Goal: Check status: Check status

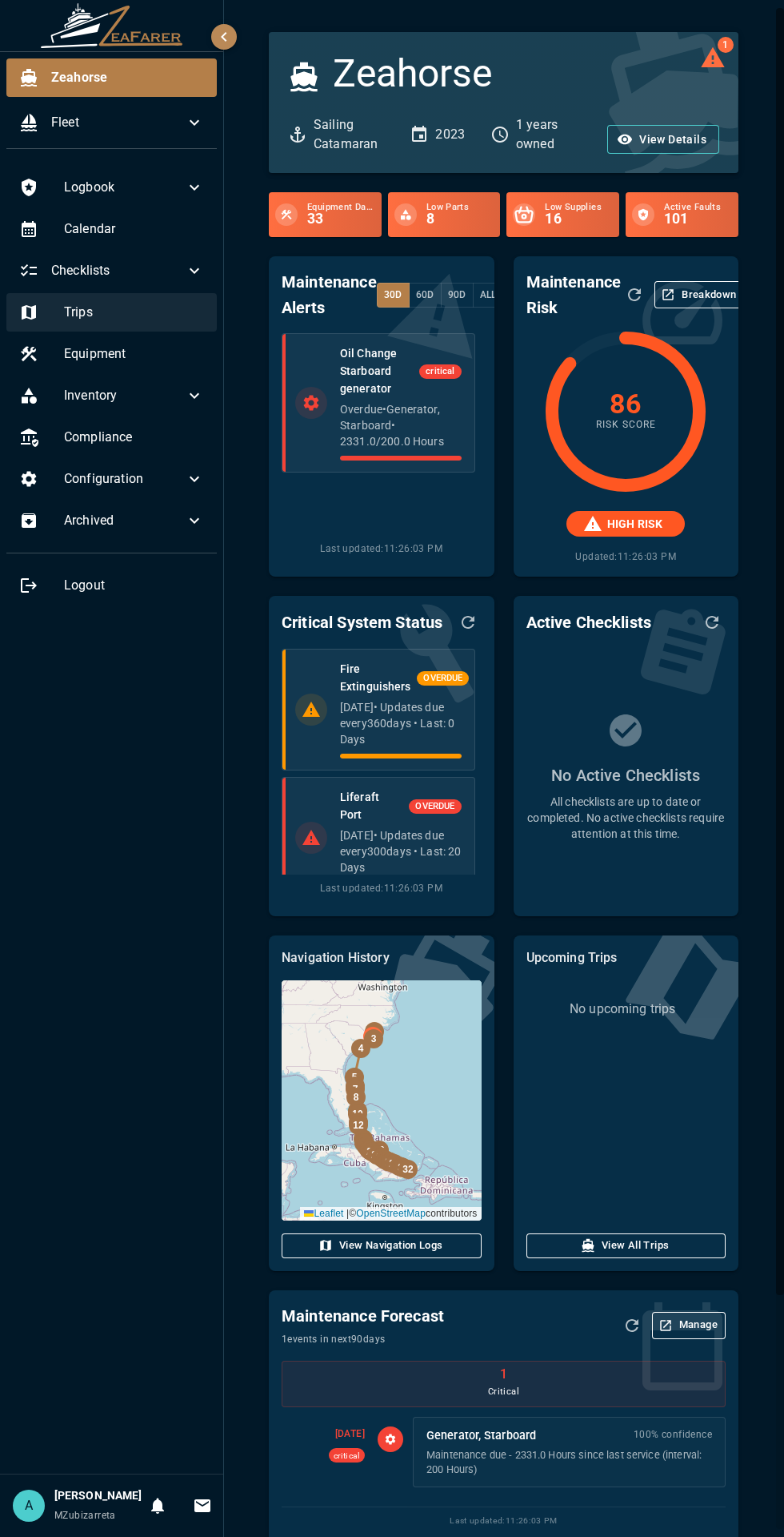
click at [79, 312] on span "Trips" at bounding box center [133, 312] width 140 height 19
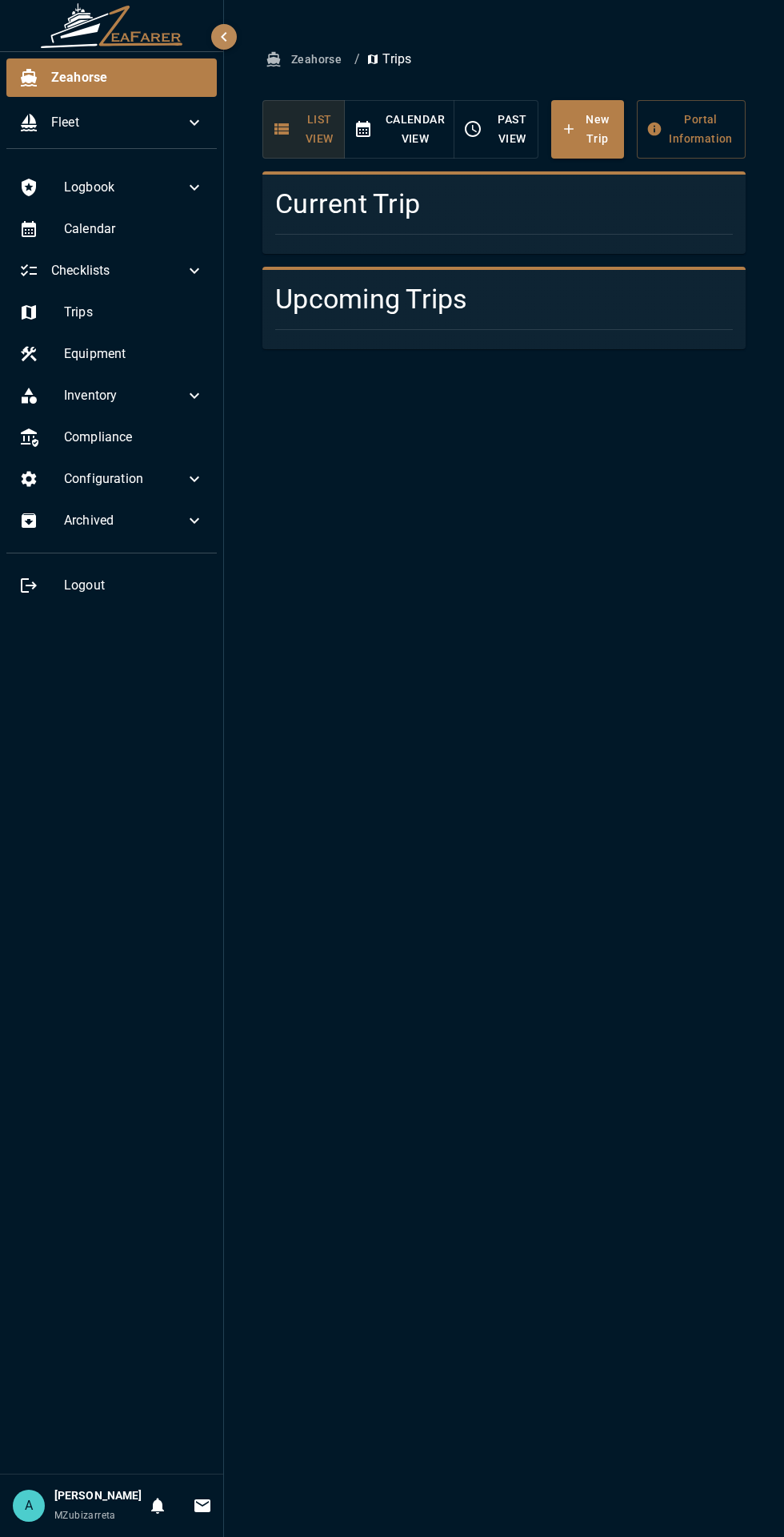
click at [489, 153] on button "Past View" at bounding box center [495, 129] width 85 height 59
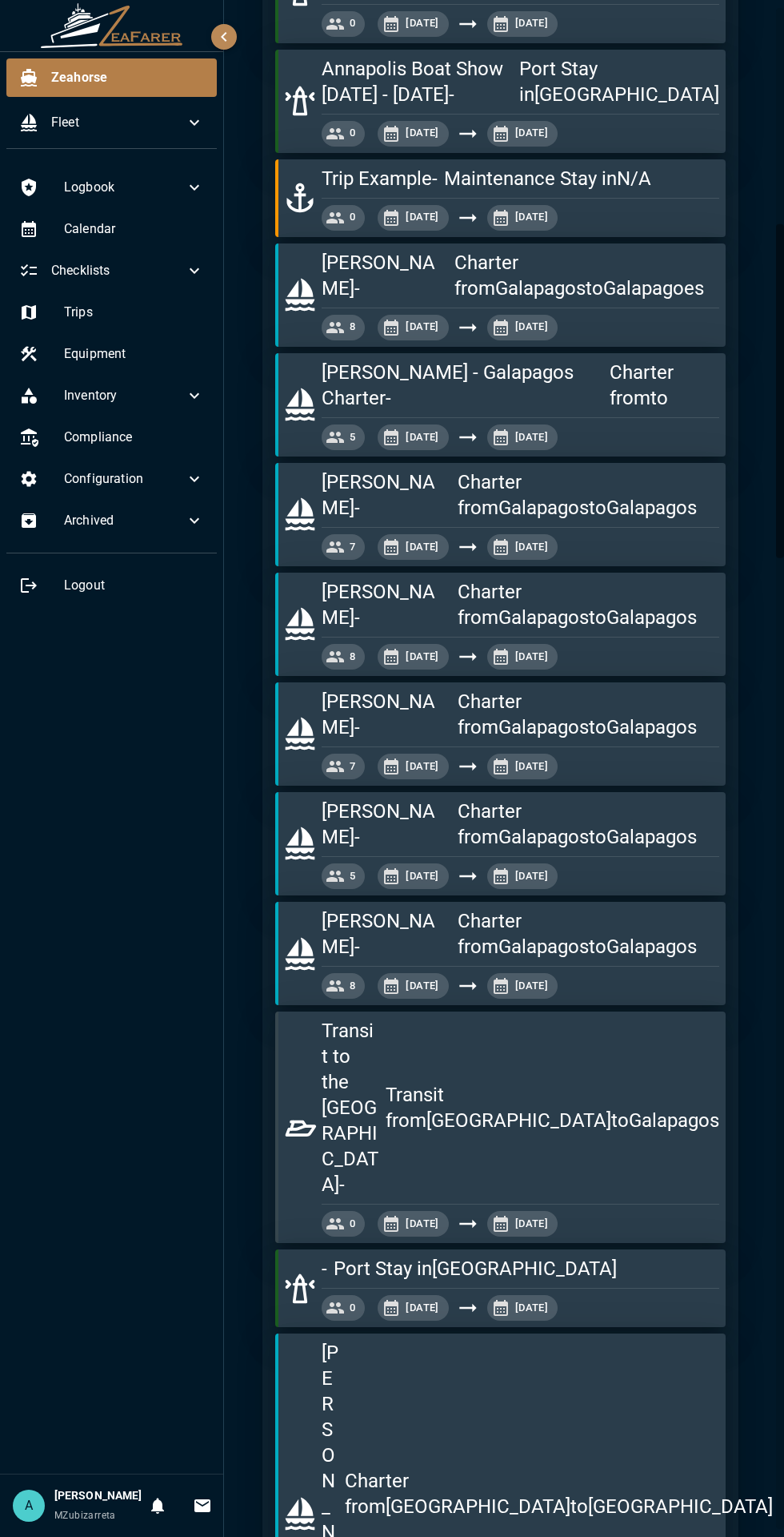
scroll to position [992, 0]
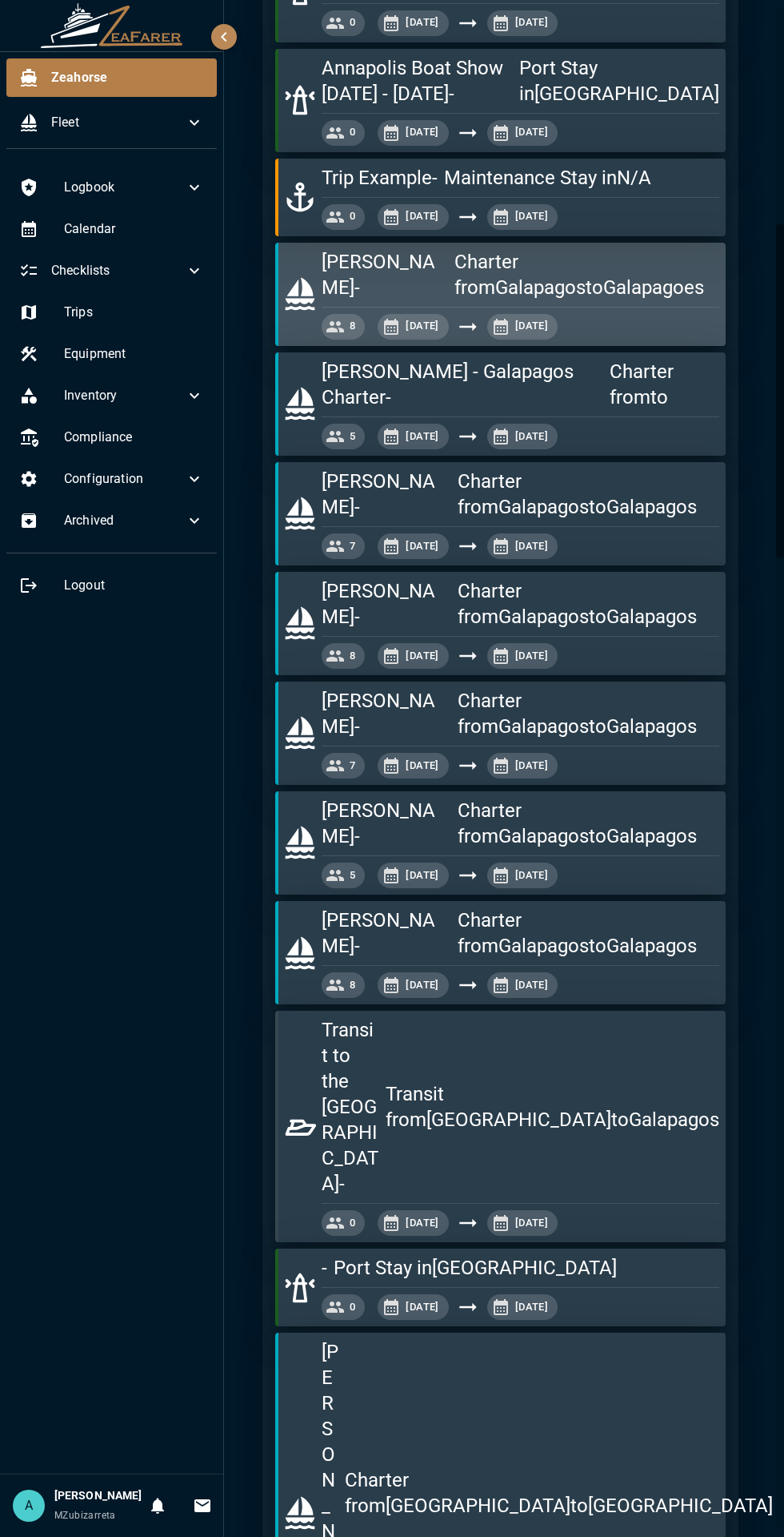
click at [454, 249] on h5 "Charter from [GEOGRAPHIC_DATA] to Galapagoes" at bounding box center [587, 274] width 265 height 51
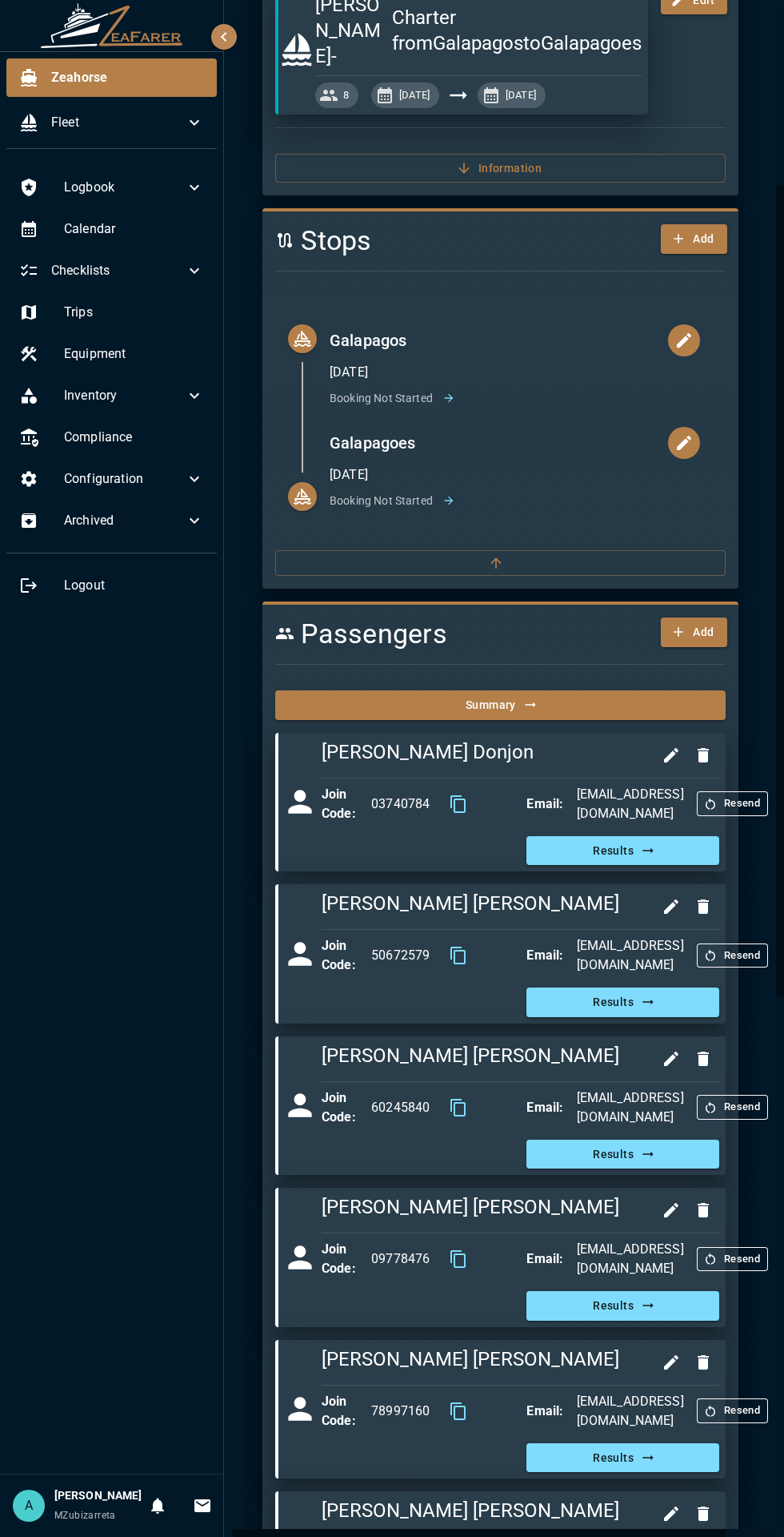
scroll to position [371, 0]
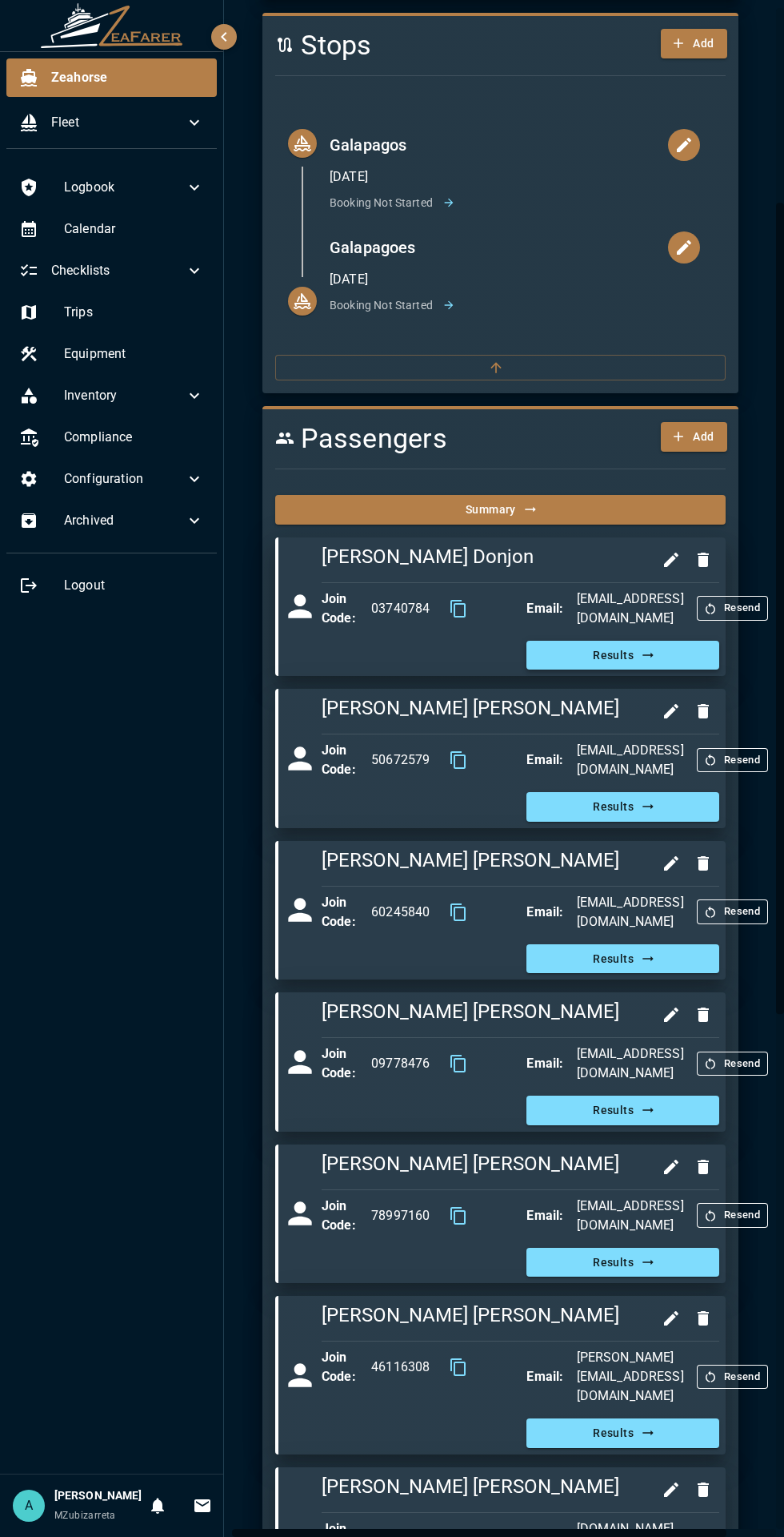
click at [613, 641] on button "Results" at bounding box center [623, 656] width 192 height 30
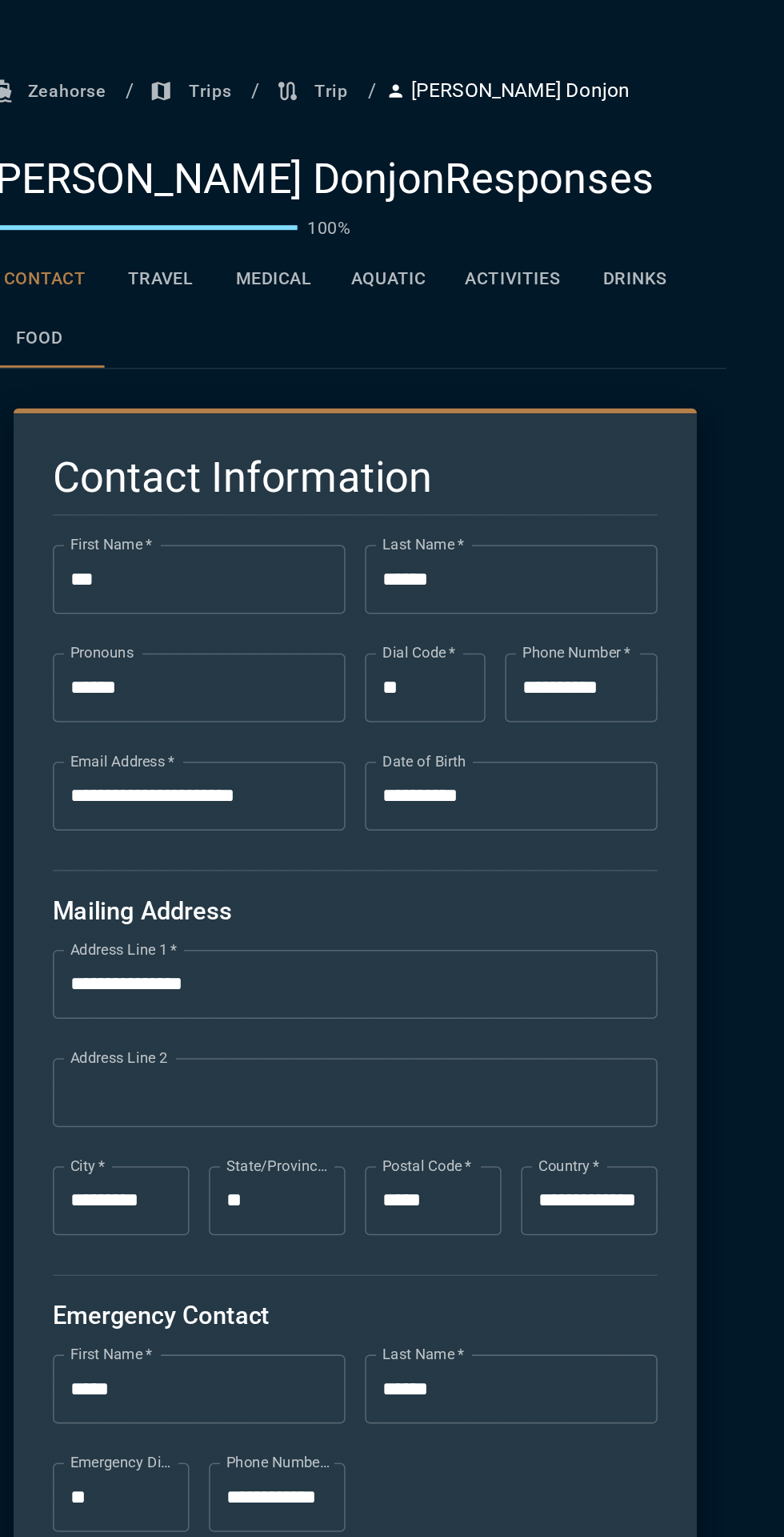
click at [682, 193] on button "Drinks" at bounding box center [685, 181] width 72 height 39
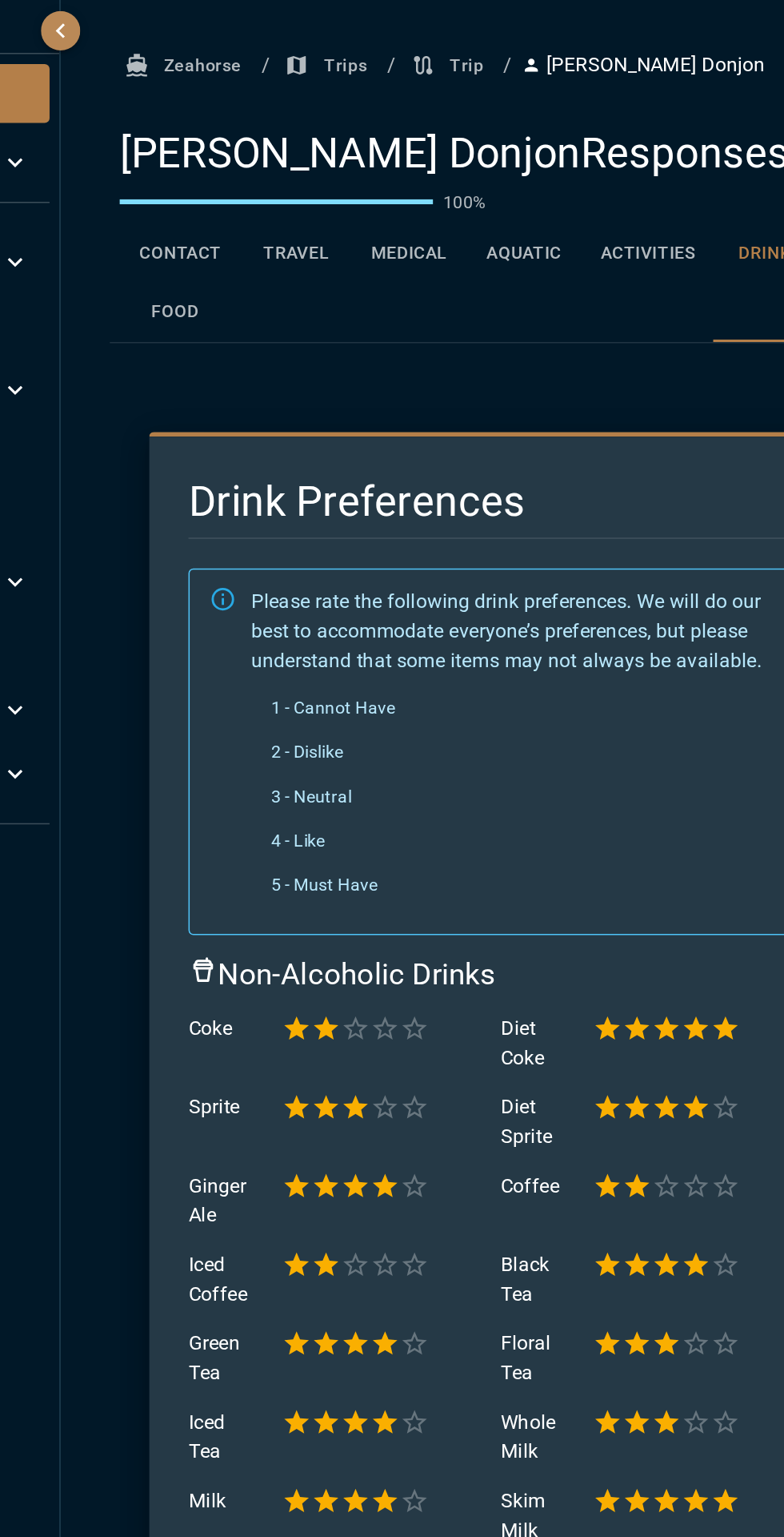
click at [295, 221] on button "Food" at bounding box center [298, 220] width 72 height 39
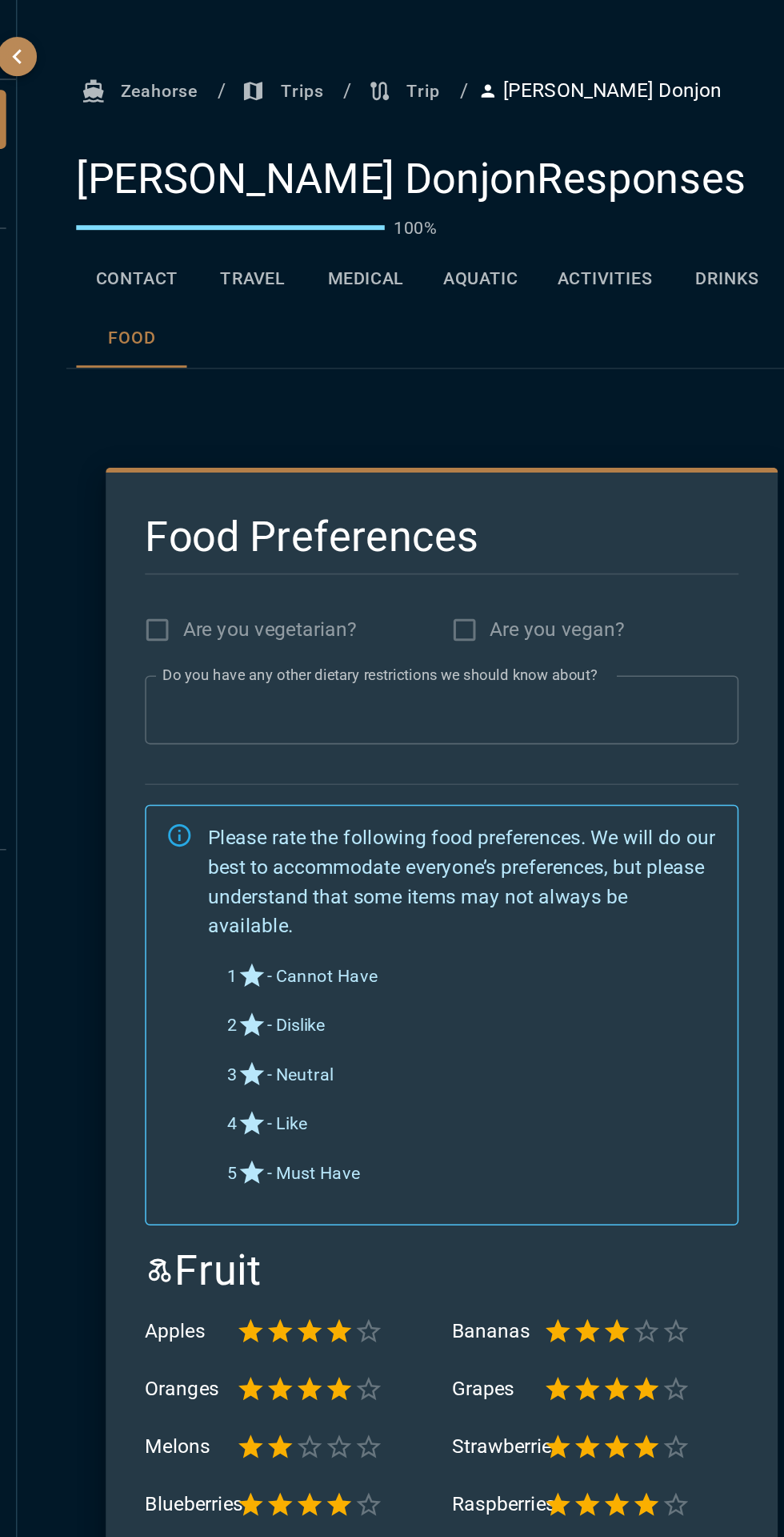
click at [633, 173] on button "Activities" at bounding box center [607, 181] width 88 height 39
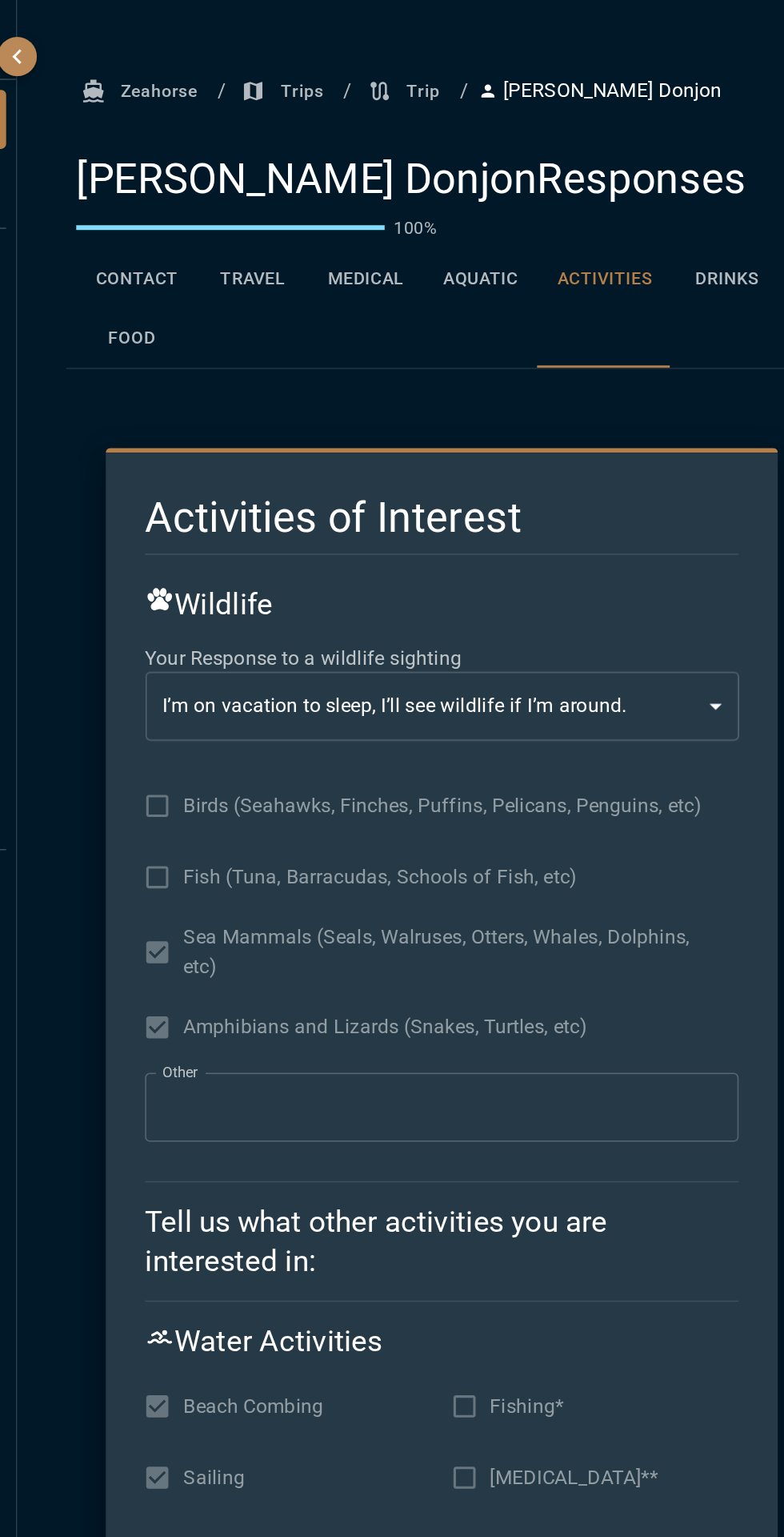
click at [530, 178] on button "Aquatic" at bounding box center [526, 181] width 75 height 39
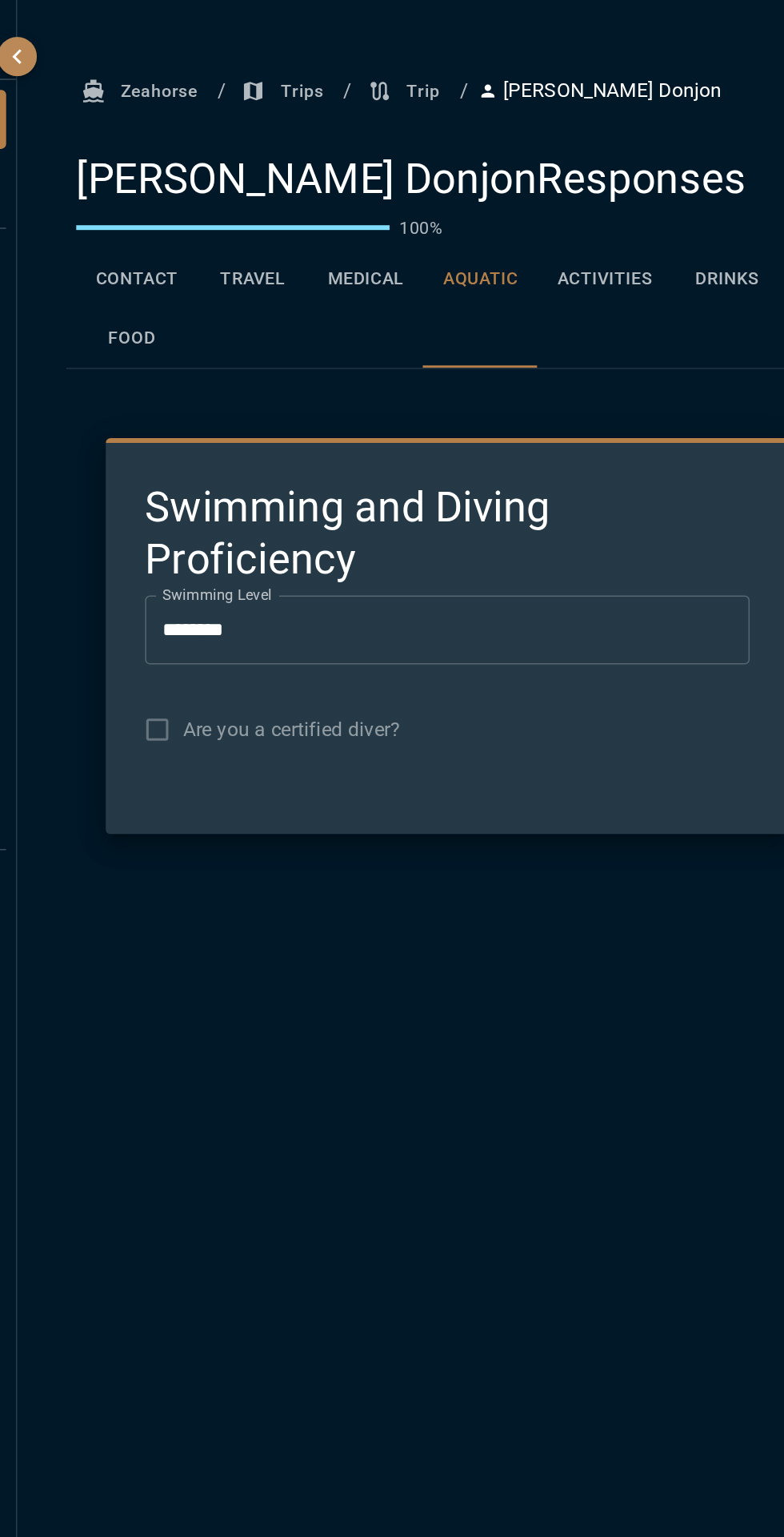
click at [454, 197] on button "Medical" at bounding box center [451, 181] width 76 height 39
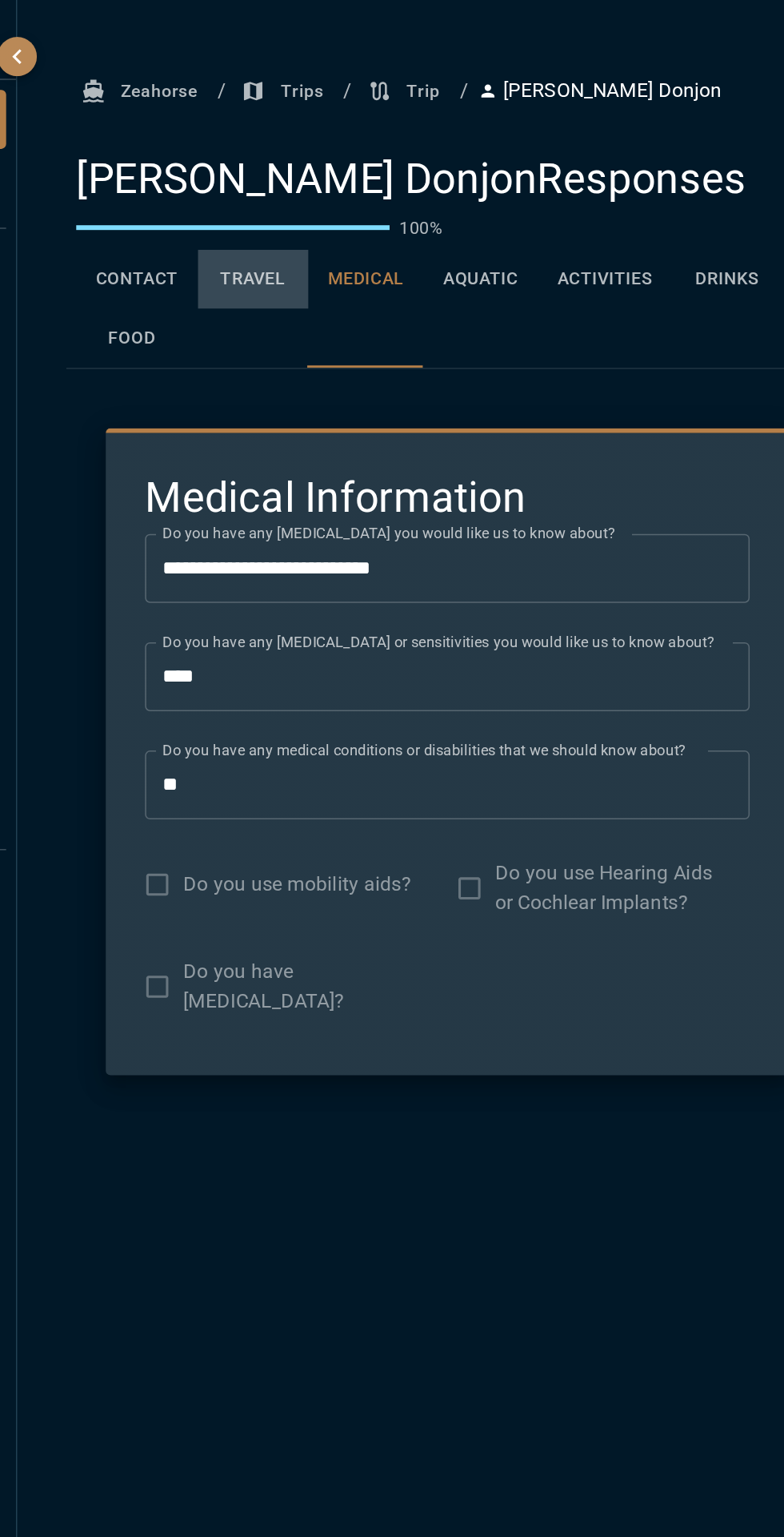
click at [380, 194] on button "Travel" at bounding box center [378, 181] width 72 height 39
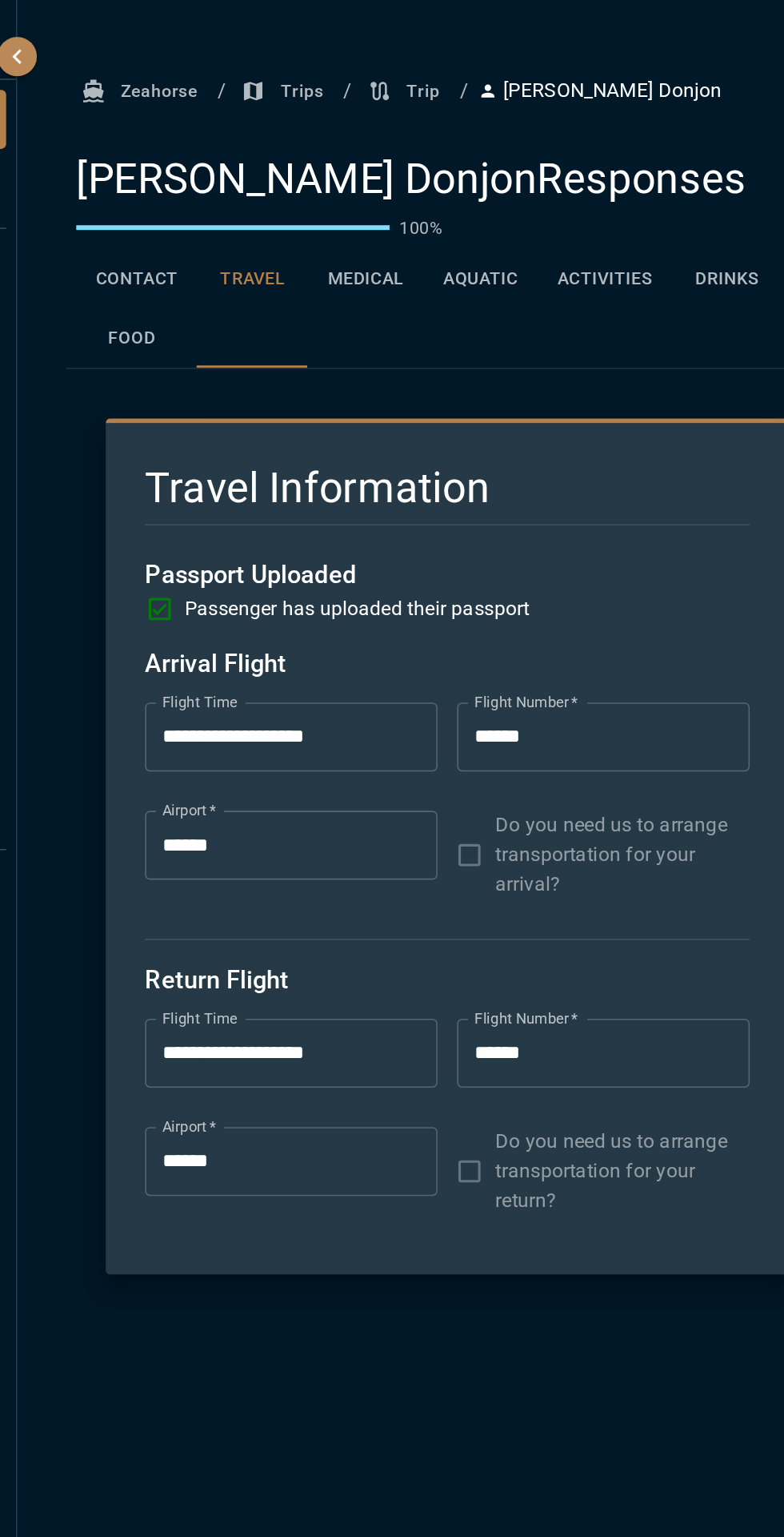
click at [548, 187] on button "Aquatic" at bounding box center [526, 181] width 75 height 39
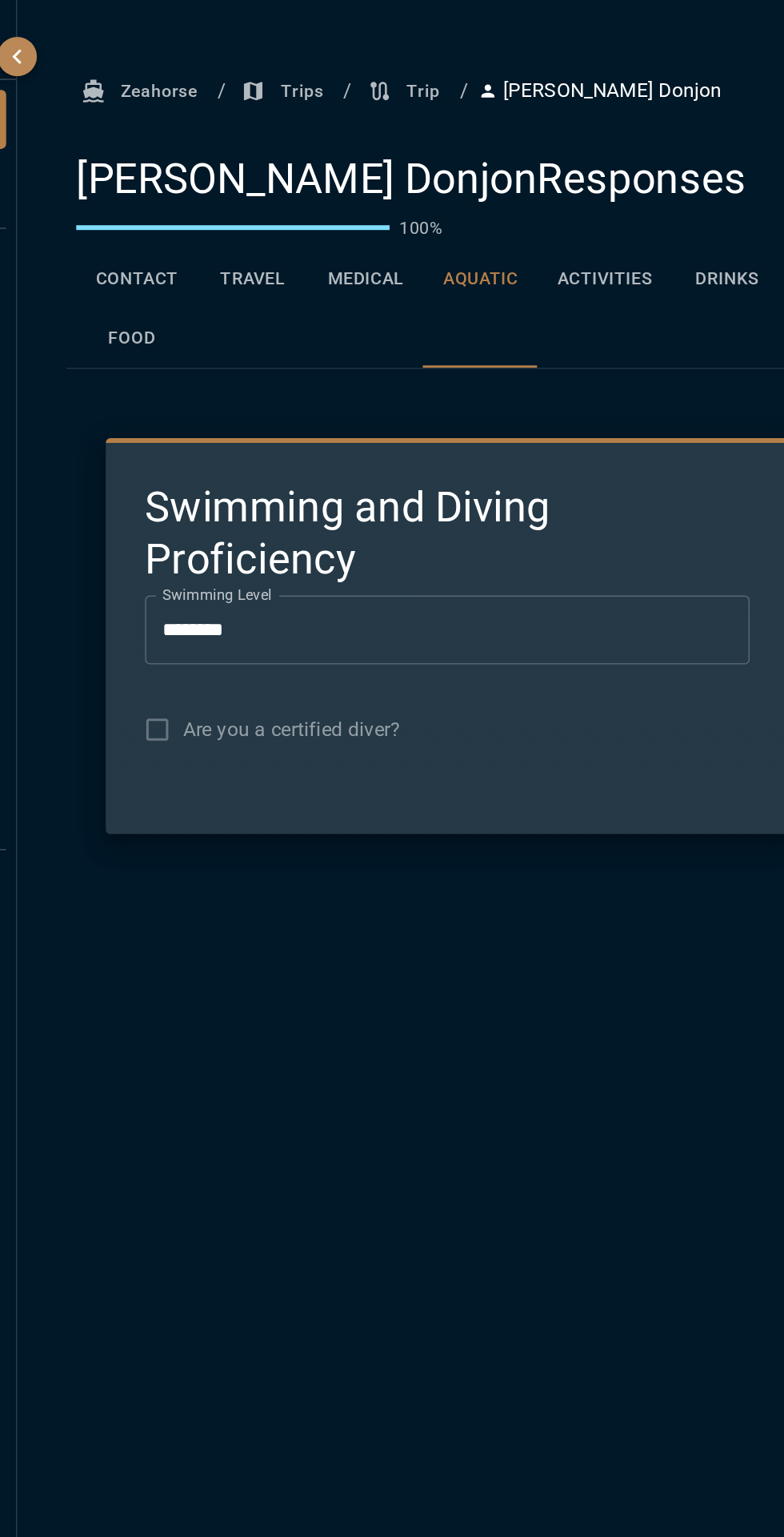
click at [611, 184] on button "Activities" at bounding box center [607, 181] width 88 height 39
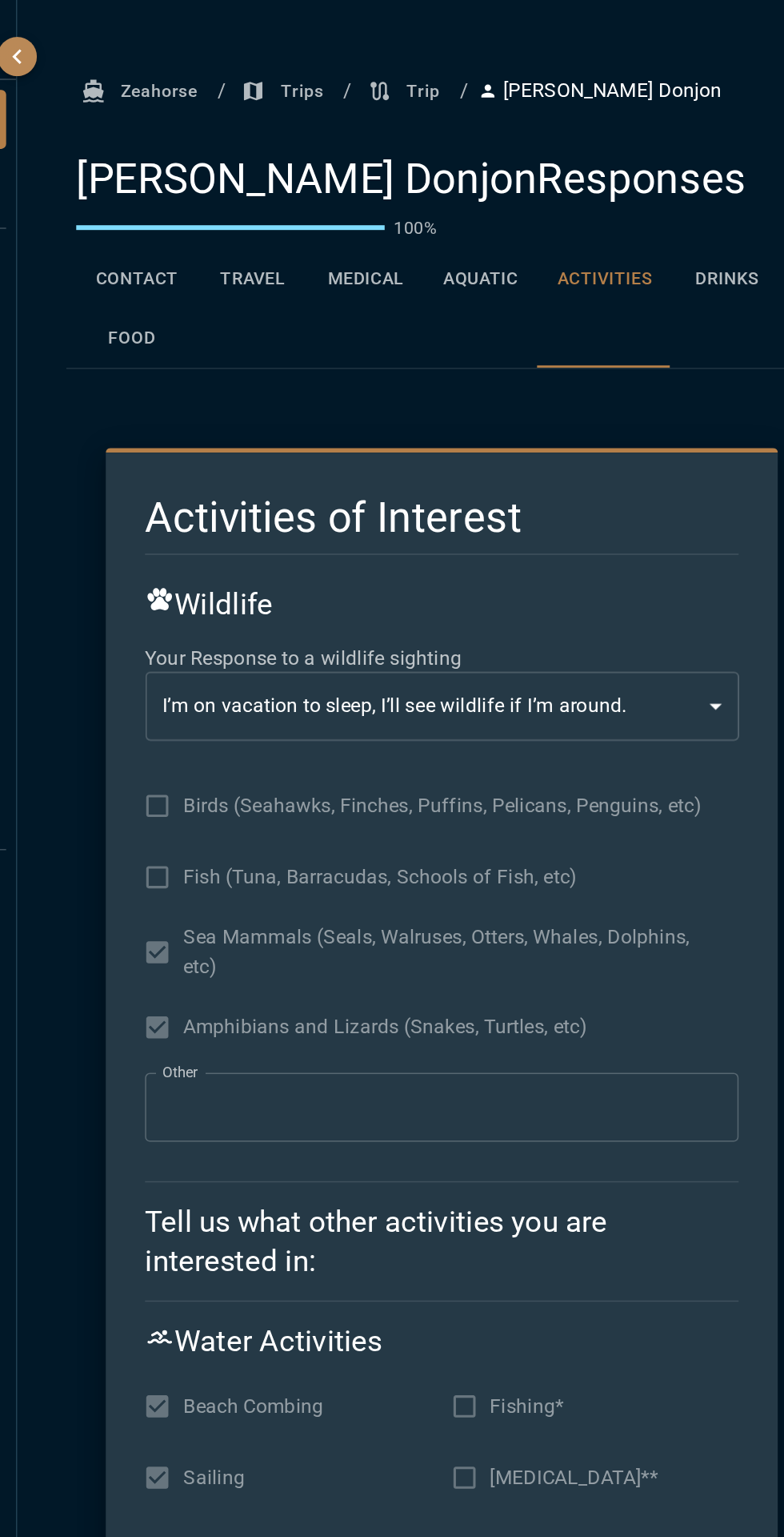
click at [671, 194] on button "Drinks" at bounding box center [685, 181] width 72 height 39
